Goal: Task Accomplishment & Management: Complete application form

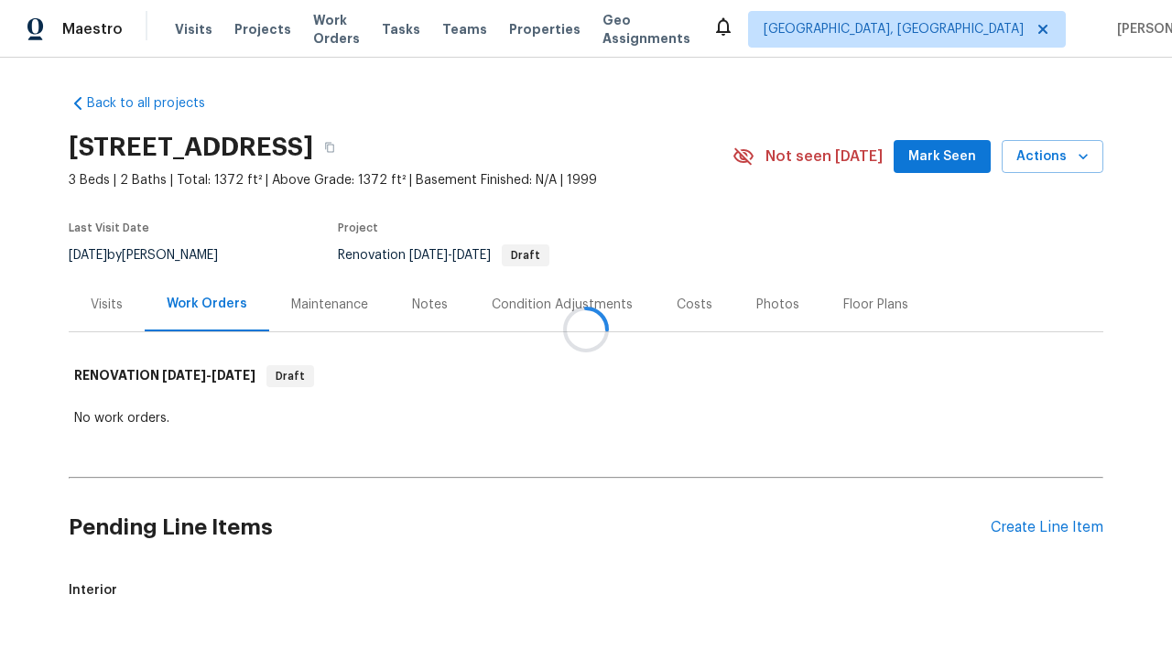
scroll to position [65, 0]
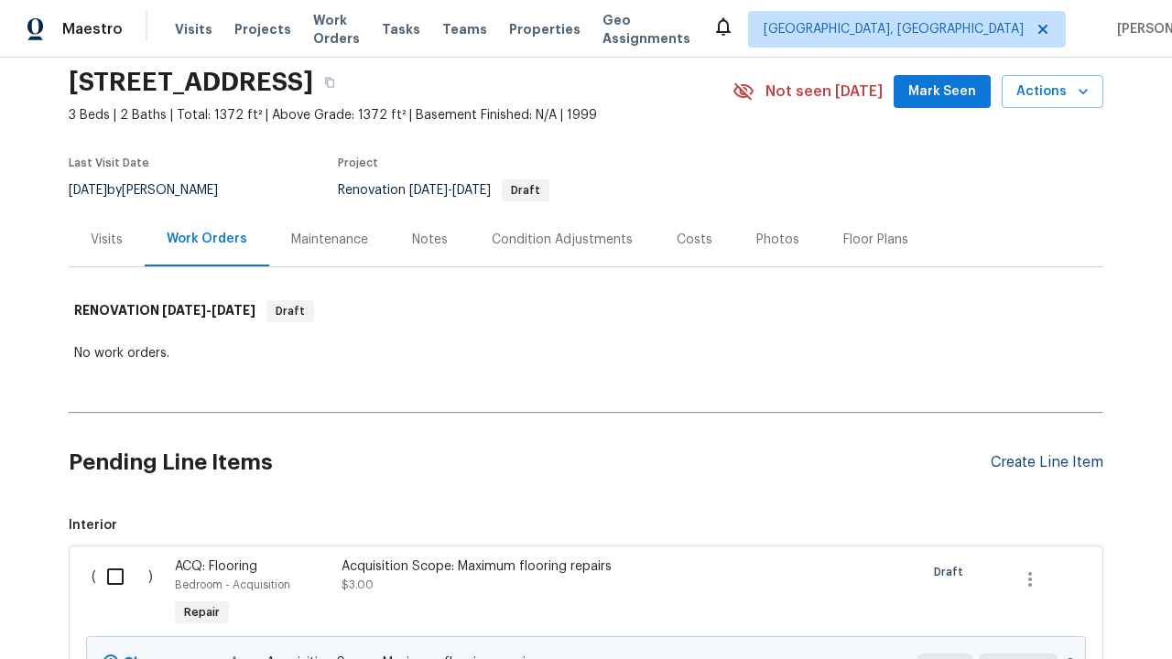
click at [1046, 462] on div "Create Line Item" at bounding box center [1047, 462] width 113 height 17
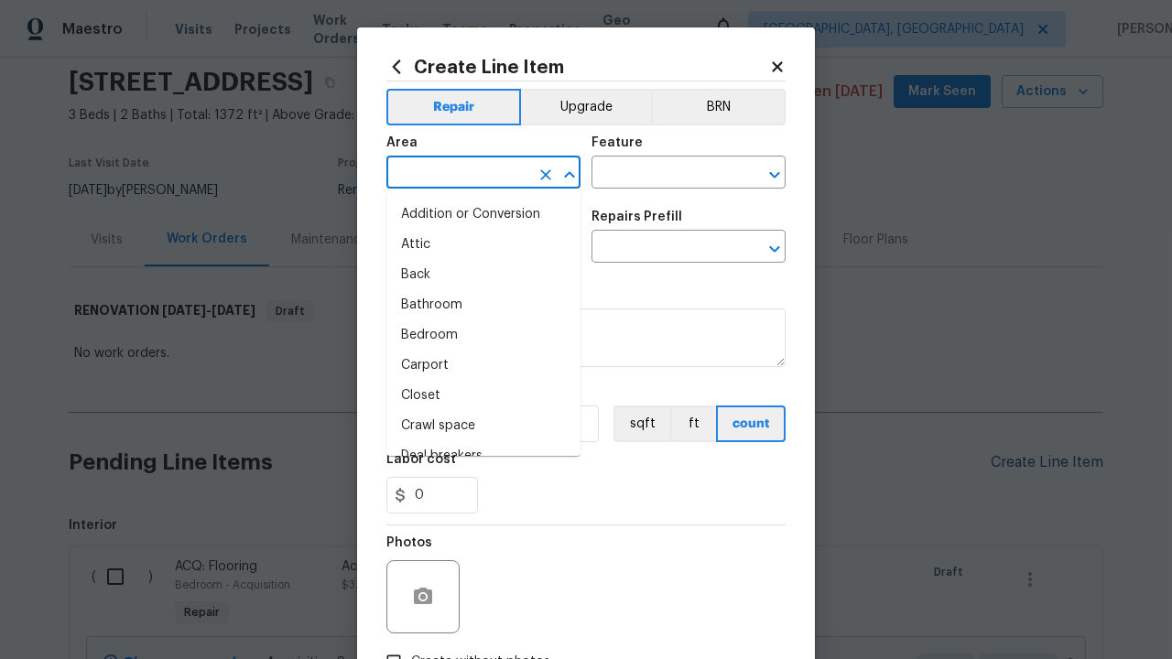
click at [483, 335] on li "Bedroom" at bounding box center [483, 335] width 194 height 30
type input "Bedroom"
type input "Flooring"
type input "Wallpaper"
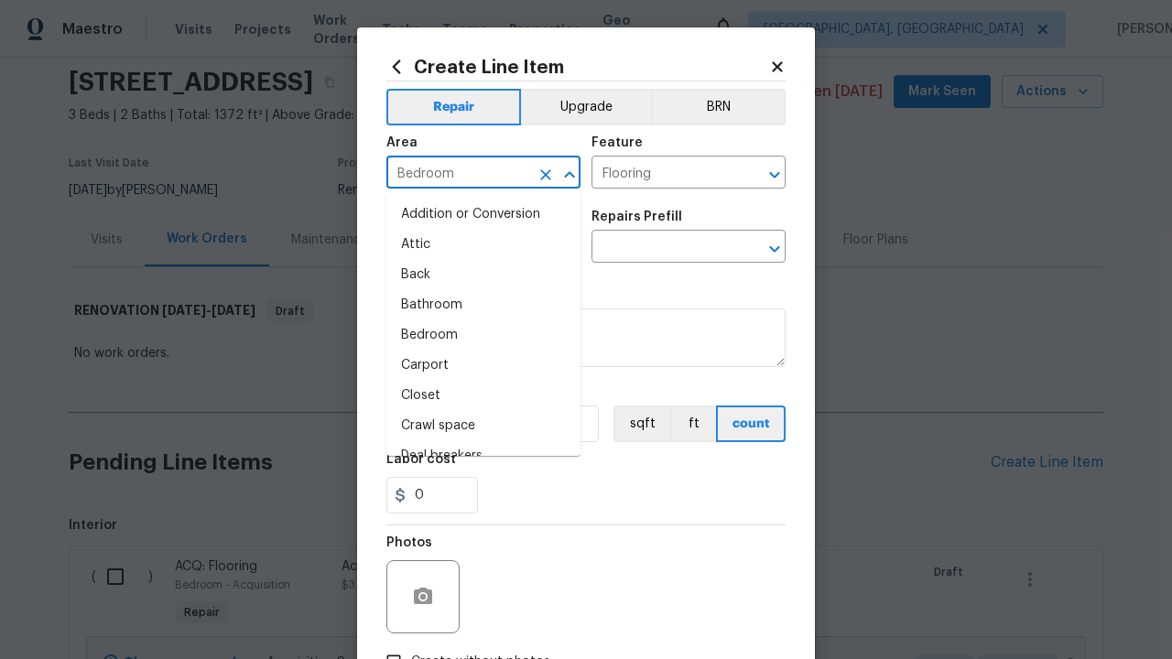
type input "Remove decals"
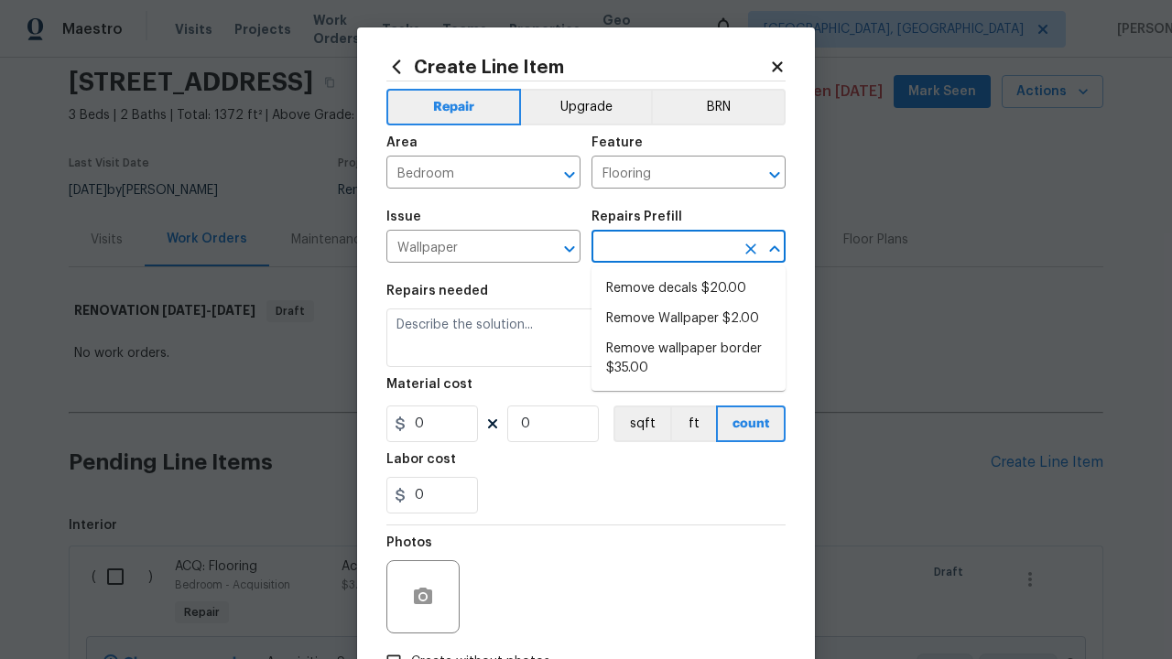
click at [688, 288] on li "Remove decals $20.00" at bounding box center [688, 289] width 194 height 30
type input "Walls and Ceiling"
type input "Remove decals $20.00"
type textarea "Remove decals from door/wall/ceiling"
type input "20"
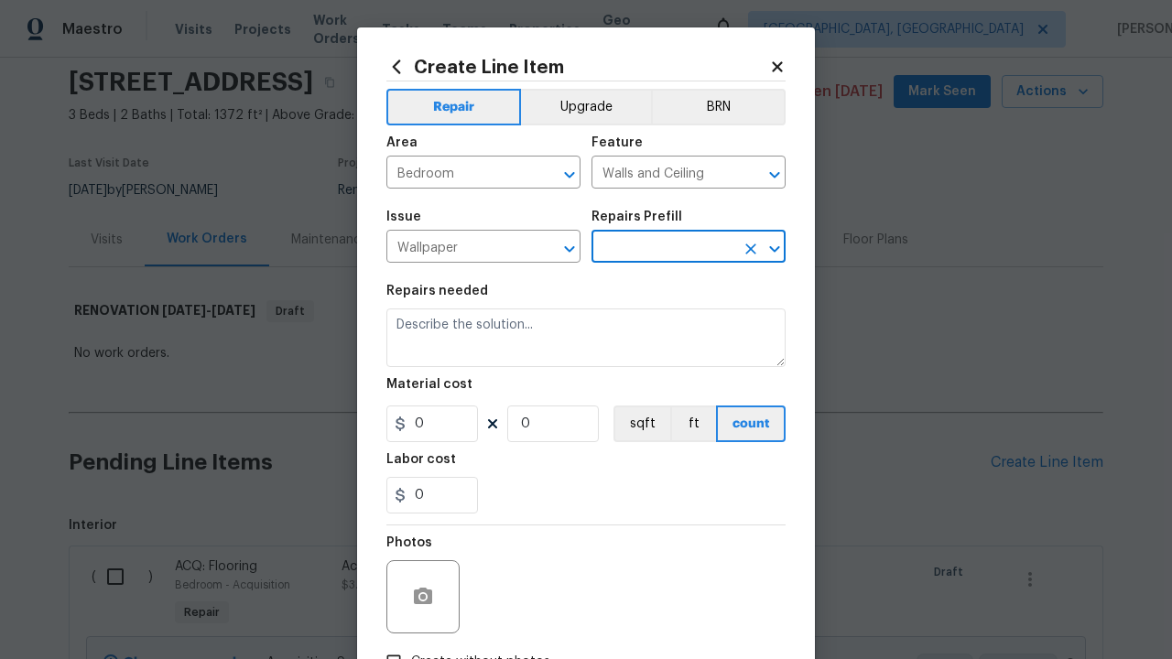
type input "1"
type input "Remove decals $20.00"
type input "2"
click at [640, 424] on button "sqft" at bounding box center [641, 424] width 57 height 37
click at [394, 645] on input "Create without photos" at bounding box center [393, 662] width 35 height 35
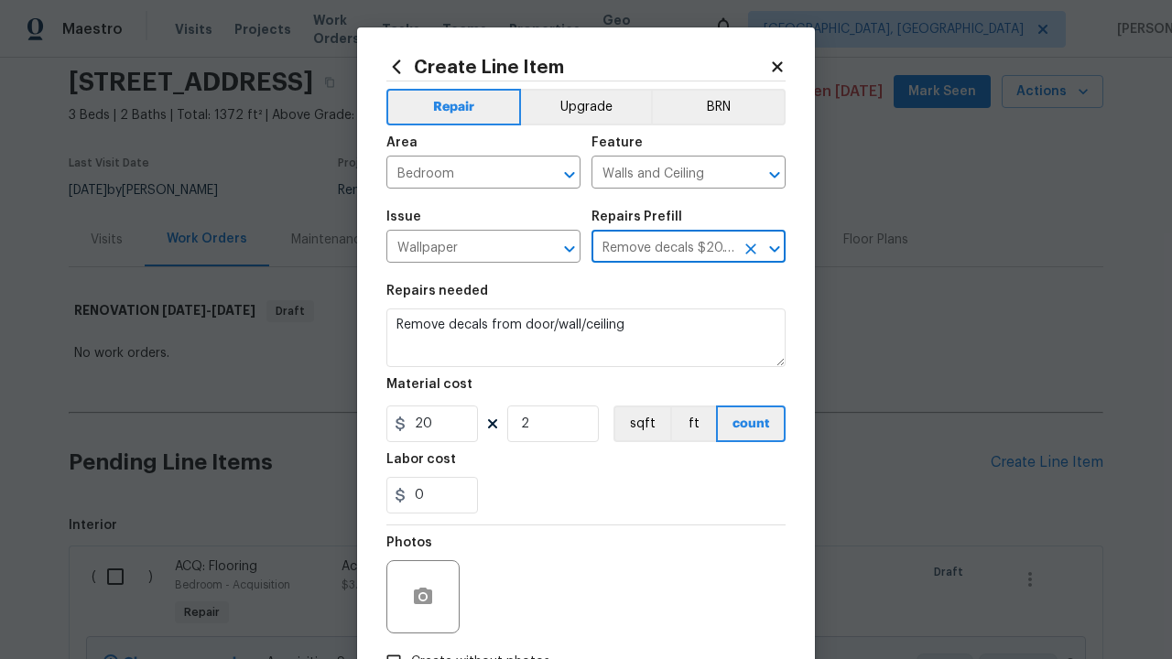
checkbox input "true"
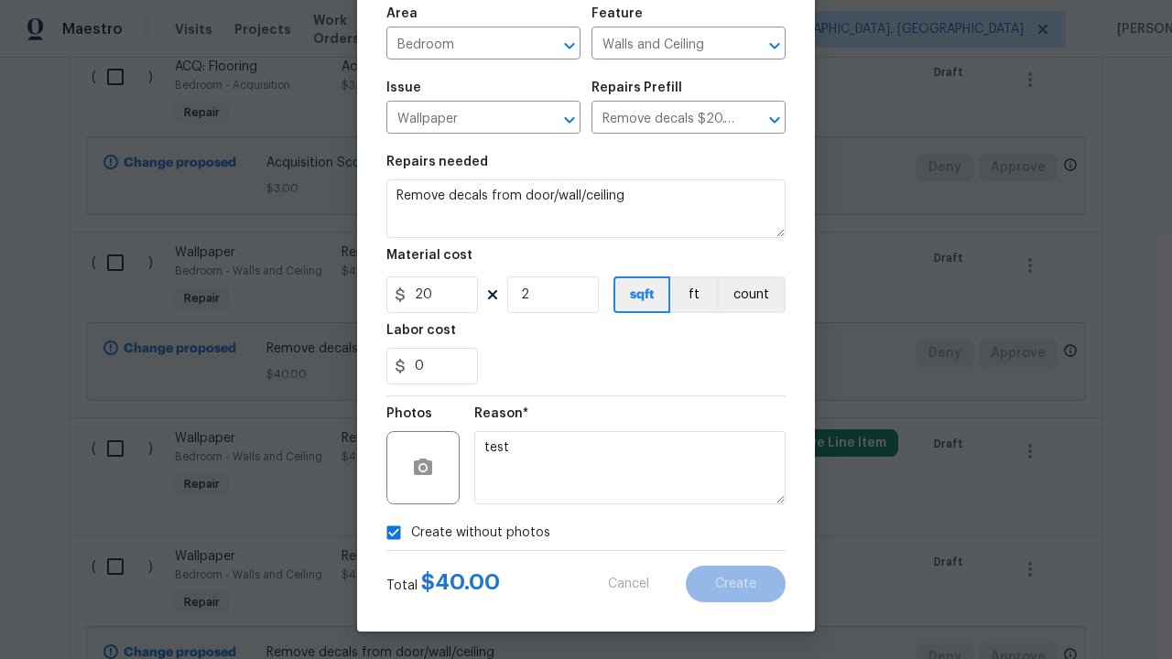
click at [122, 76] on input "checkbox" at bounding box center [122, 77] width 52 height 38
checkbox input "true"
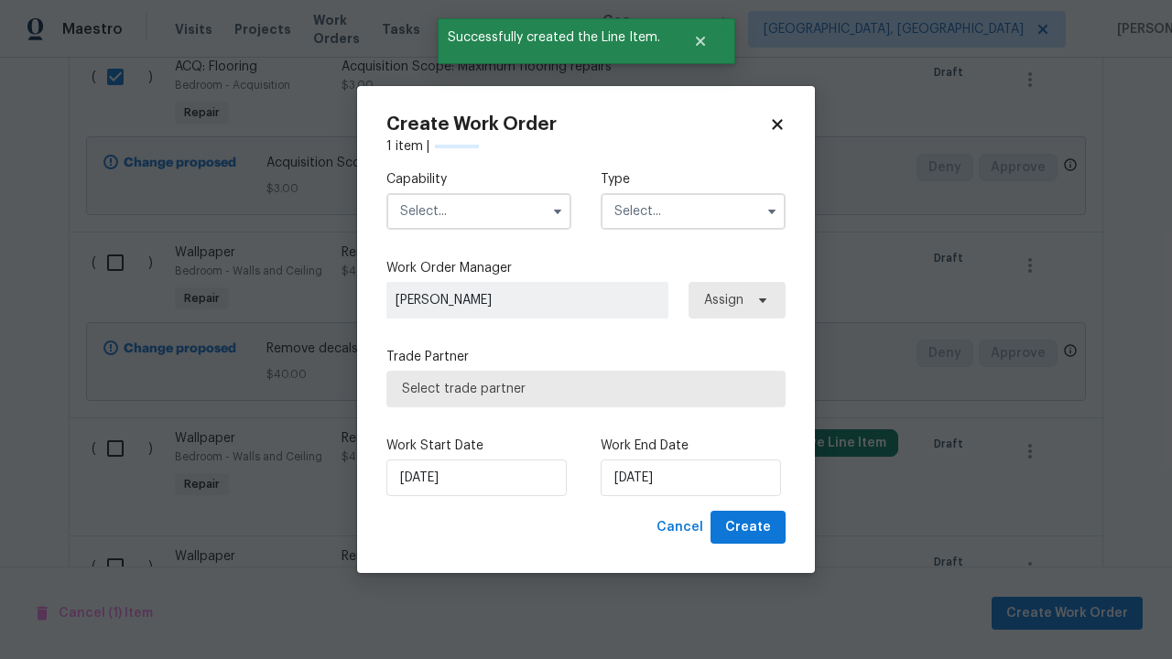
click at [479, 211] on input "text" at bounding box center [478, 211] width 185 height 37
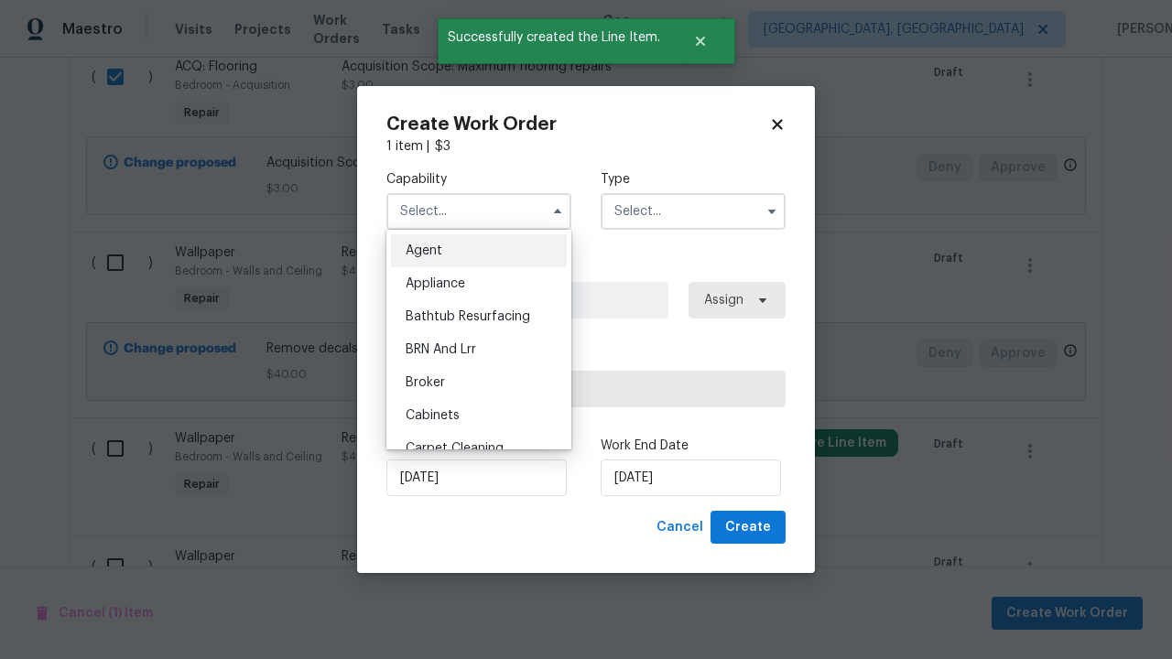
type input "General Contractor"
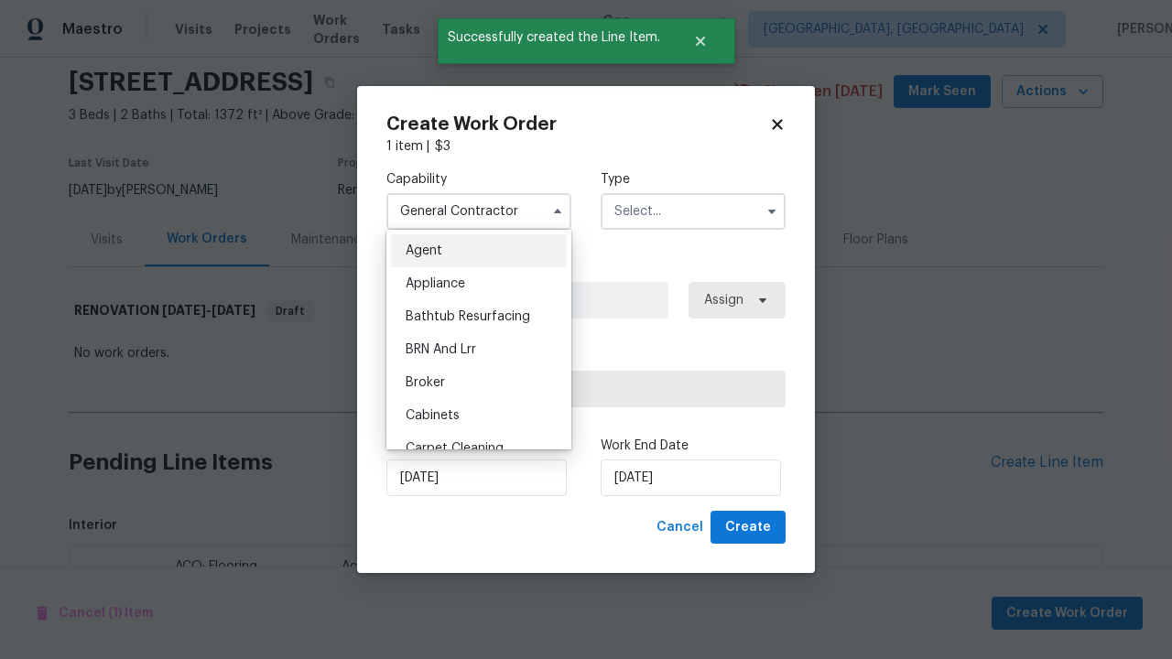
click at [693, 211] on input "text" at bounding box center [693, 211] width 185 height 37
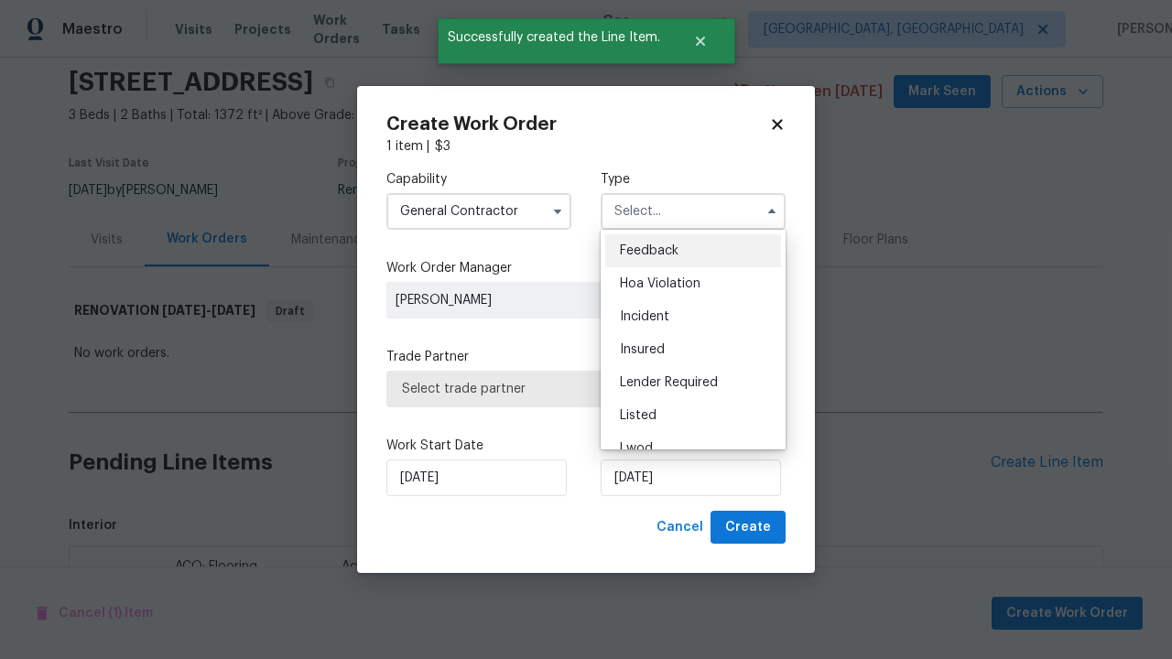
scroll to position [565, 0]
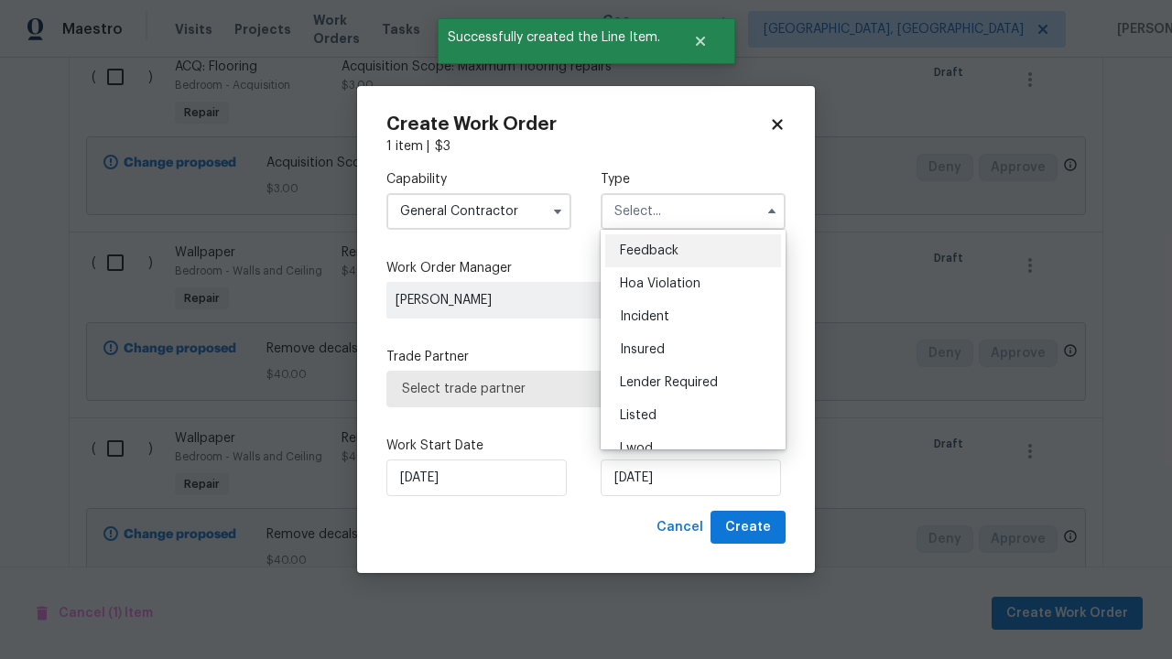
click at [653, 541] on span "Renovation" at bounding box center [654, 547] width 68 height 13
type input "Renovation"
click at [572, 388] on span "Select trade partner" at bounding box center [586, 389] width 368 height 18
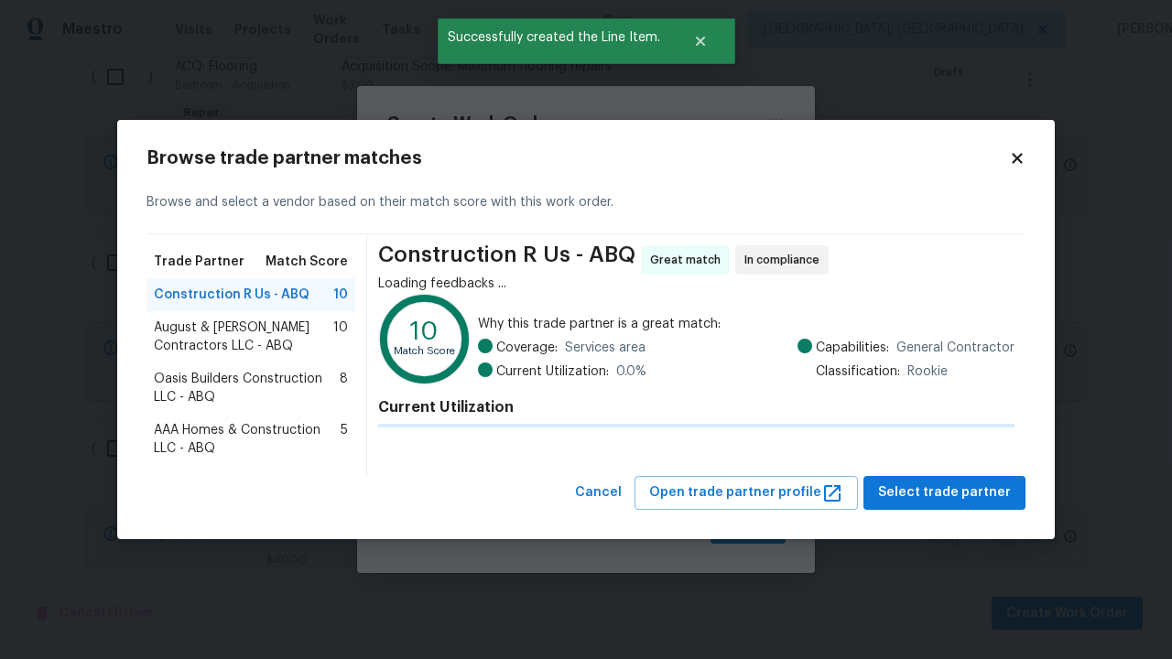
click at [949, 493] on span "Select trade partner" at bounding box center [944, 493] width 133 height 23
click at [750, 527] on span "Create" at bounding box center [748, 527] width 46 height 23
